Goal: Task Accomplishment & Management: Complete application form

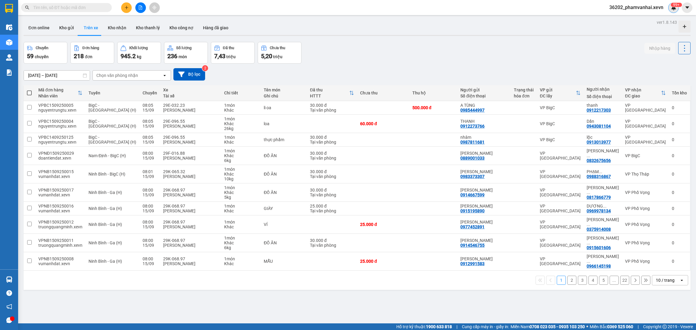
click at [673, 9] on img at bounding box center [673, 7] width 5 height 5
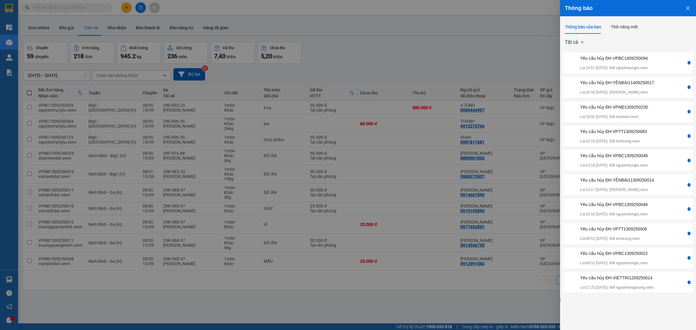
click at [605, 59] on div "Yêu cầu hủy ĐH VPBC1409250094" at bounding box center [614, 58] width 68 height 7
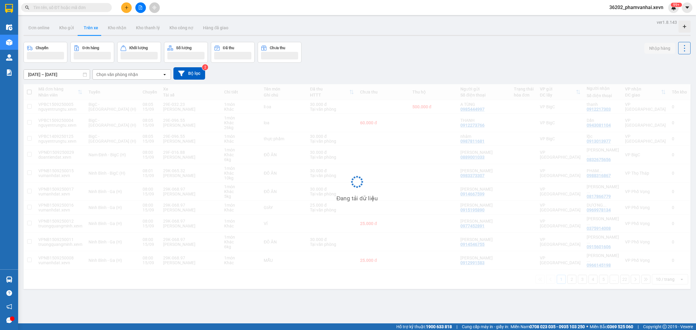
click at [665, 9] on span "36202_phamvanhai.xevn" at bounding box center [636, 8] width 64 height 8
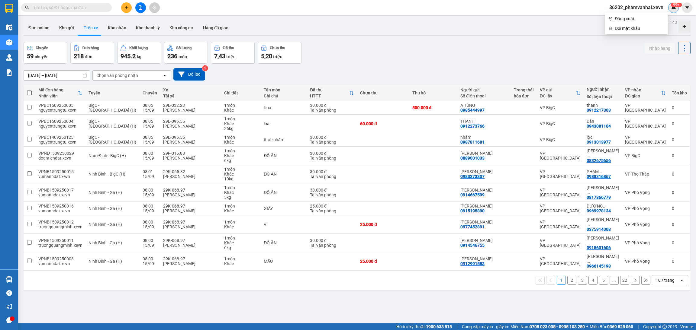
click at [672, 9] on img at bounding box center [673, 7] width 5 height 5
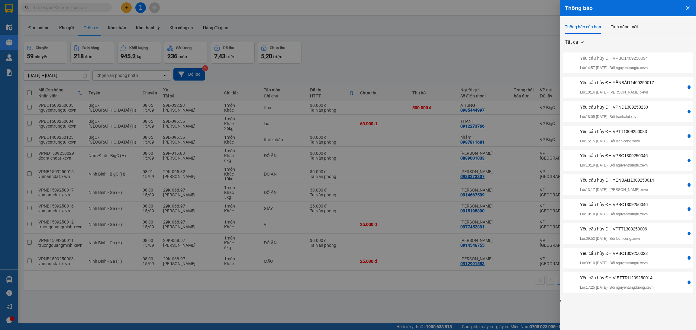
click at [615, 155] on div "Yêu cầu hủy ĐH VPBC1309250046" at bounding box center [614, 156] width 68 height 7
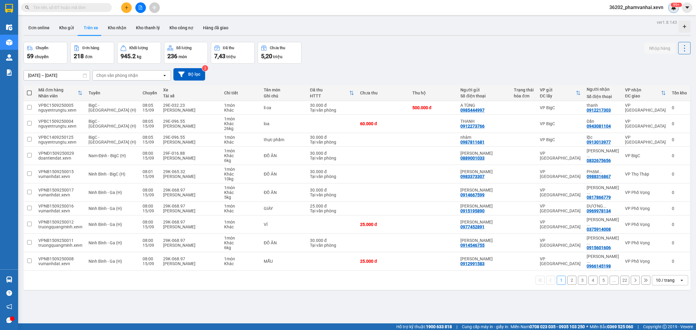
click at [669, 9] on div "99+" at bounding box center [673, 7] width 11 height 11
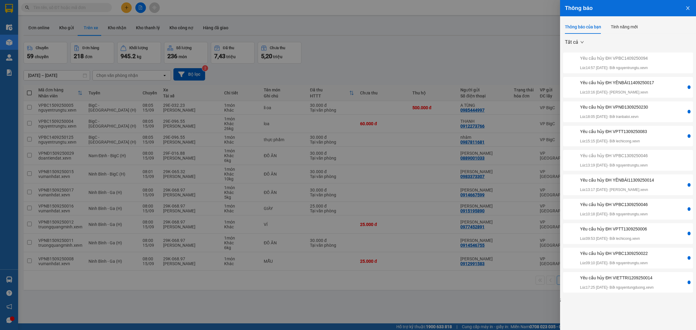
click at [649, 81] on div "Yêu cầu hủy ĐH YÊNBÁI11409250017" at bounding box center [617, 82] width 74 height 7
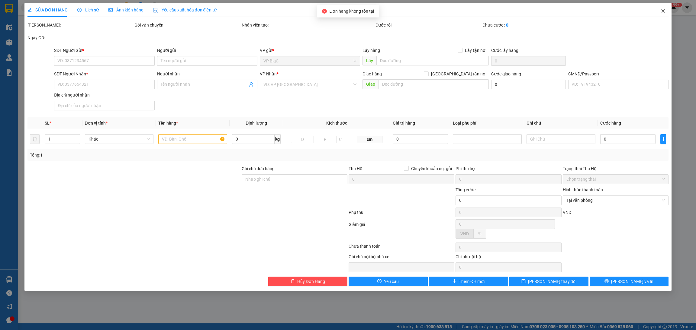
click at [657, 11] on span "Close" at bounding box center [663, 11] width 17 height 17
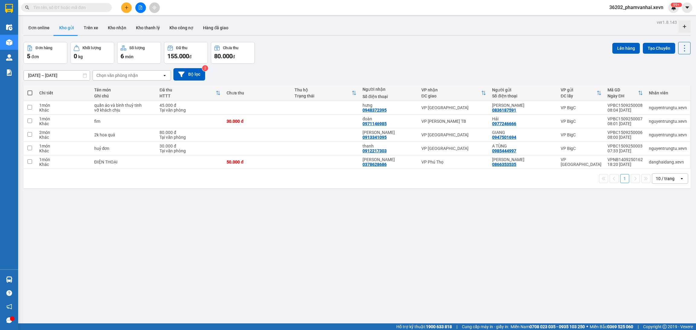
click at [677, 12] on div "36202_phamvanhai.xevn 99+" at bounding box center [641, 7] width 74 height 11
click at [674, 5] on sup "99+" at bounding box center [676, 5] width 11 height 4
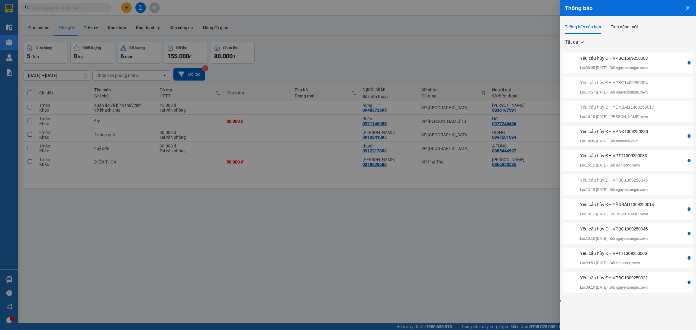
click at [639, 62] on div "Yêu cầu hủy ĐH VPBC1509250003 Lúc 08:05 [DATE] - Bởi nguyentrungtu.xevn" at bounding box center [614, 63] width 68 height 16
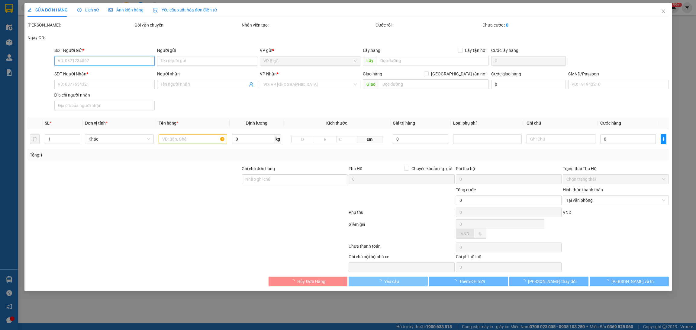
type input "0985444997"
type input "A TÙNG"
type input "0912217303"
type input "thanh"
type input "[PERSON_NAME]"
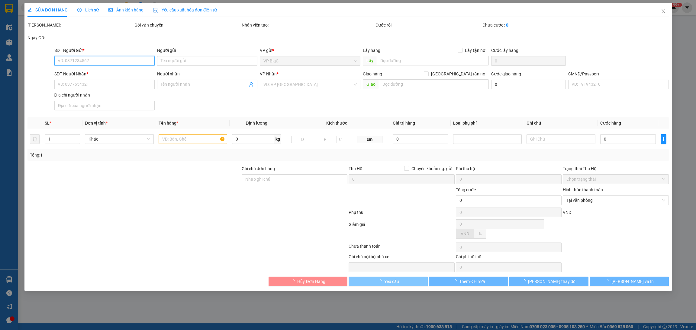
type input "30.000"
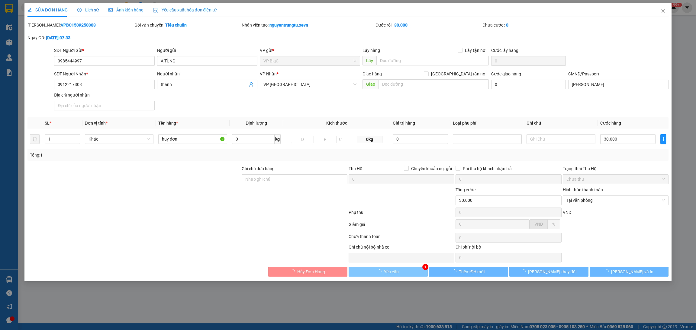
click at [403, 277] on button "Yêu cầu" at bounding box center [388, 272] width 79 height 10
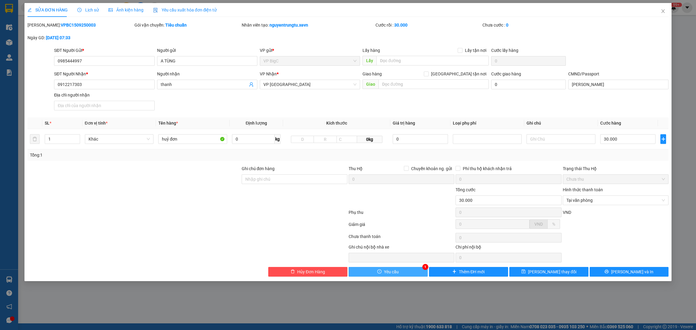
click at [405, 275] on button "Yêu cầu" at bounding box center [388, 272] width 79 height 10
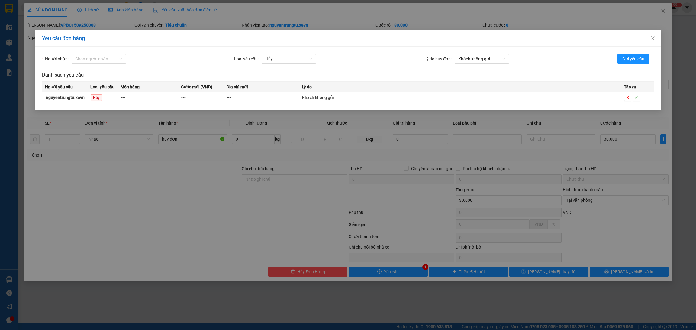
click at [635, 99] on icon "check" at bounding box center [636, 97] width 4 height 4
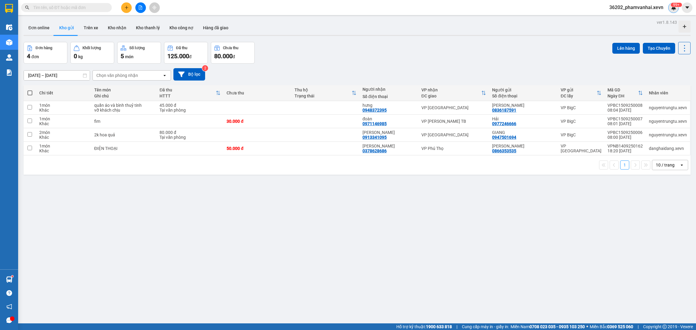
click at [677, 11] on div "99+" at bounding box center [673, 7] width 11 height 11
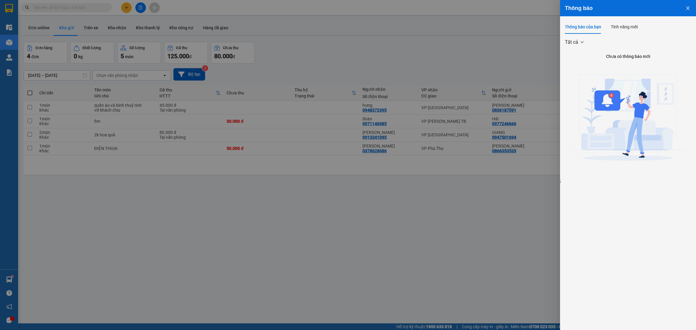
click at [683, 8] on button "Close" at bounding box center [688, 7] width 16 height 15
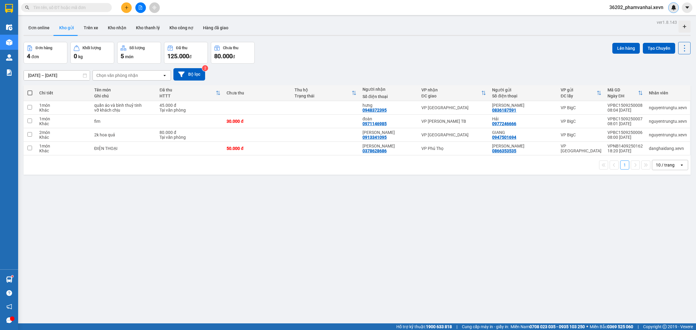
click at [670, 6] on div at bounding box center [673, 7] width 11 height 11
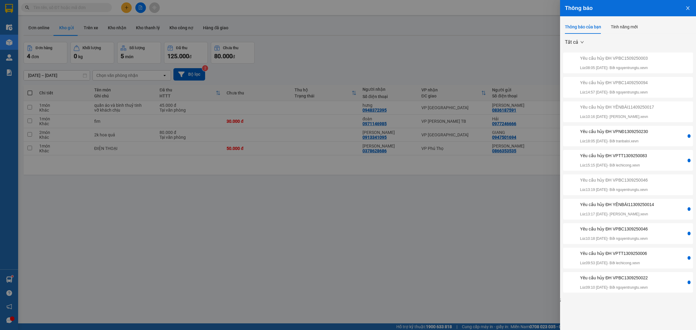
click at [620, 61] on div "Yêu cầu hủy ĐH VPBC1509250003" at bounding box center [614, 58] width 68 height 7
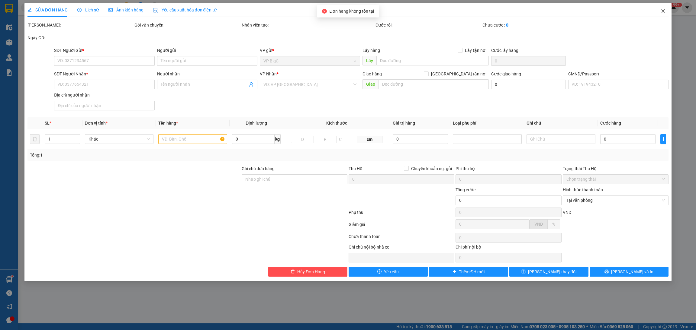
click at [661, 10] on icon "close" at bounding box center [663, 11] width 5 height 5
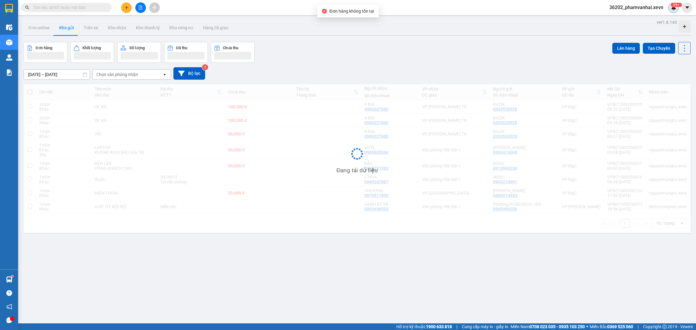
click at [675, 9] on img at bounding box center [673, 7] width 5 height 5
click at [676, 10] on div "99+" at bounding box center [673, 7] width 11 height 11
